Goal: Find specific page/section: Find specific page/section

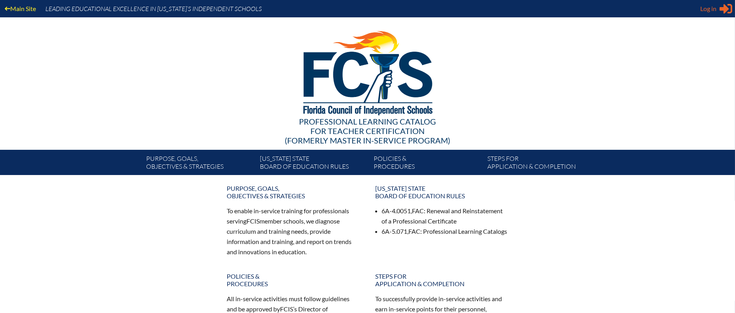
click at [712, 11] on span "Log in" at bounding box center [708, 8] width 16 height 9
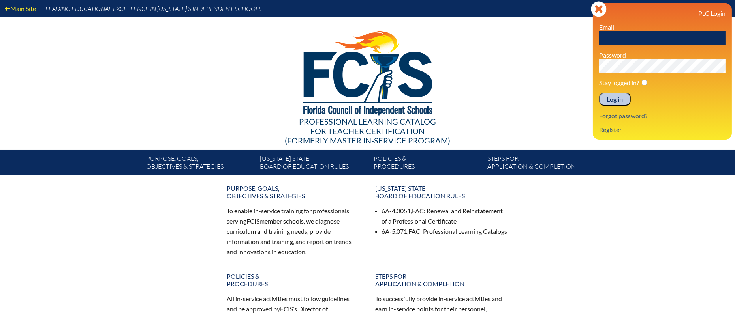
click at [631, 42] on input "text" at bounding box center [662, 38] width 126 height 14
type input "[EMAIL_ADDRESS][DOMAIN_NAME]"
click at [599, 93] on input "Log in" at bounding box center [615, 99] width 32 height 13
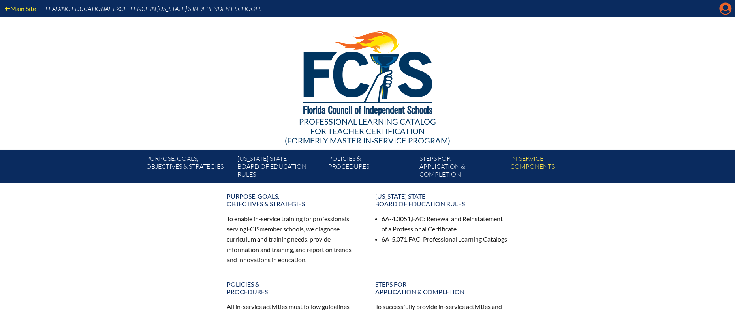
click at [725, 12] on icon "Manage account" at bounding box center [725, 8] width 13 height 13
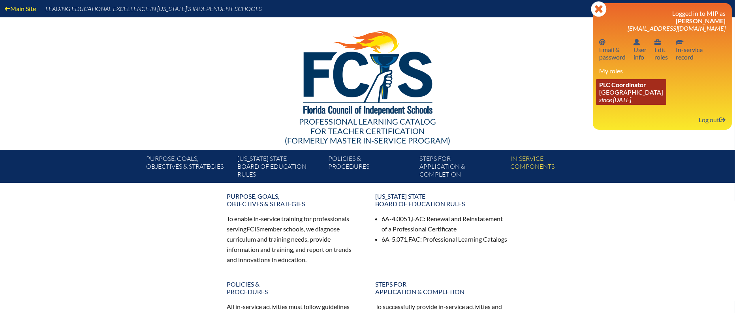
click at [627, 96] on icon "since [DATE]" at bounding box center [615, 100] width 32 height 8
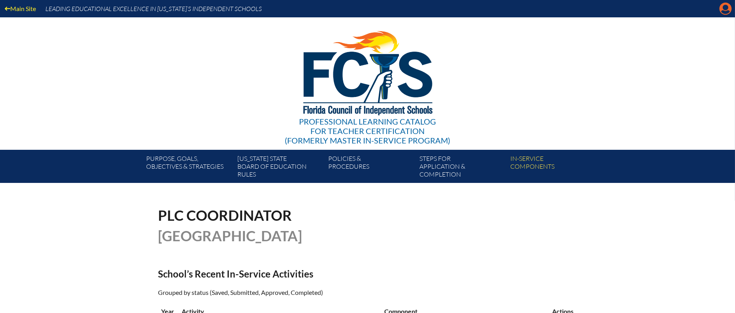
click at [723, 10] on icon "Manage account" at bounding box center [725, 8] width 13 height 13
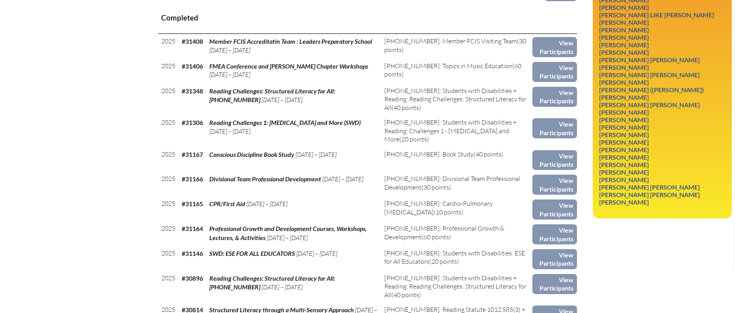
scroll to position [344, 0]
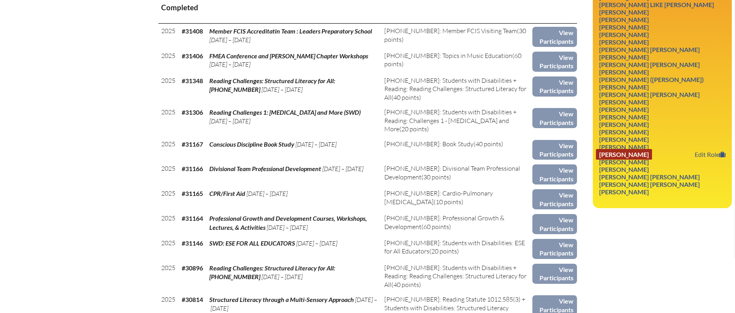
click at [636, 160] on link "[PERSON_NAME]" at bounding box center [624, 154] width 56 height 11
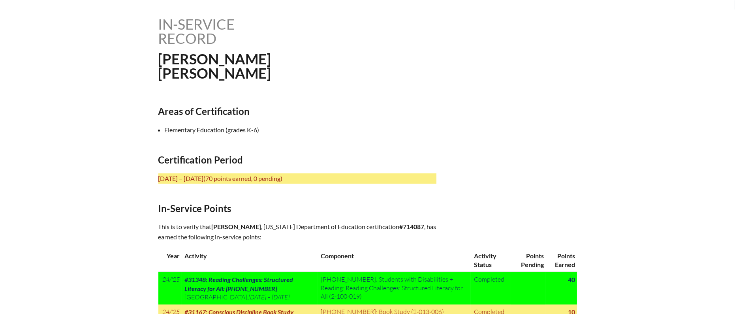
scroll to position [188, 0]
